Goal: Transaction & Acquisition: Purchase product/service

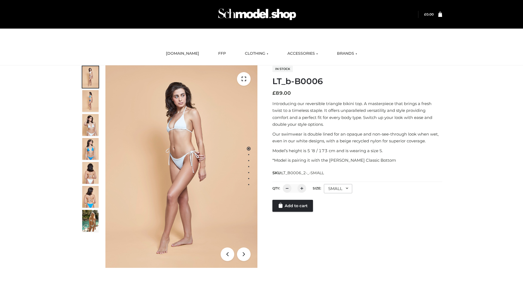
click at [293, 206] on link "Add to cart" at bounding box center [292, 206] width 41 height 12
